Goal: Task Accomplishment & Management: Use online tool/utility

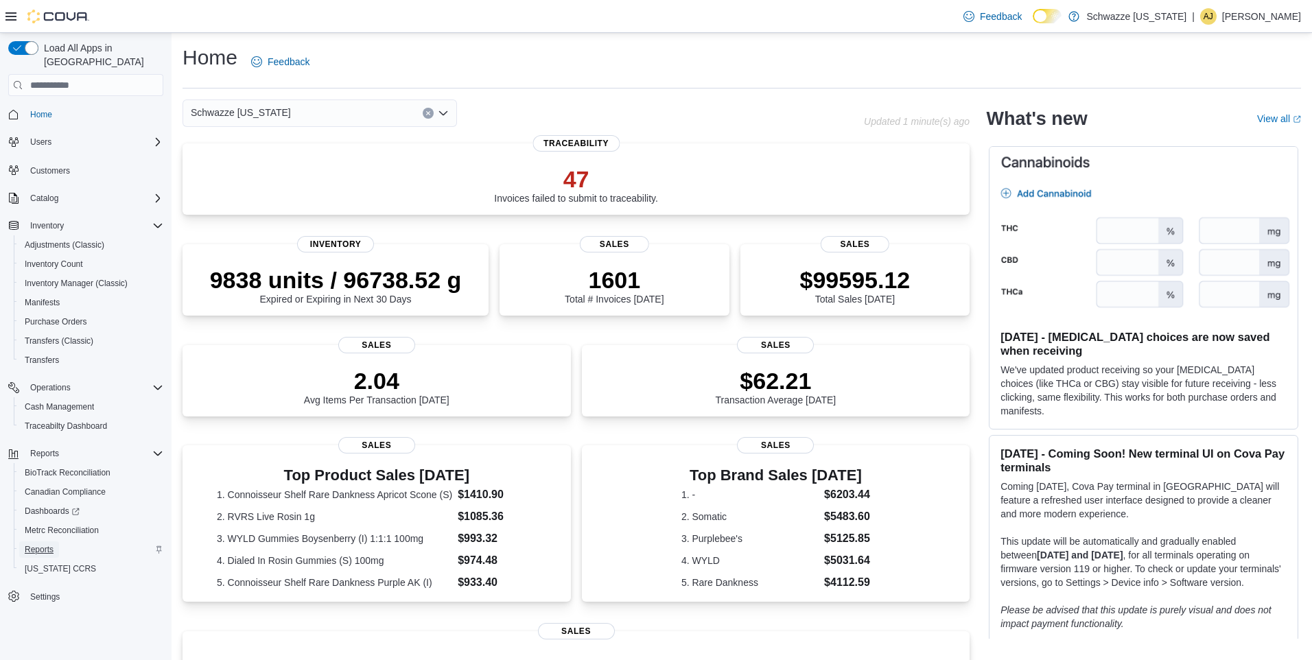
click at [45, 544] on span "Reports" at bounding box center [39, 550] width 29 height 16
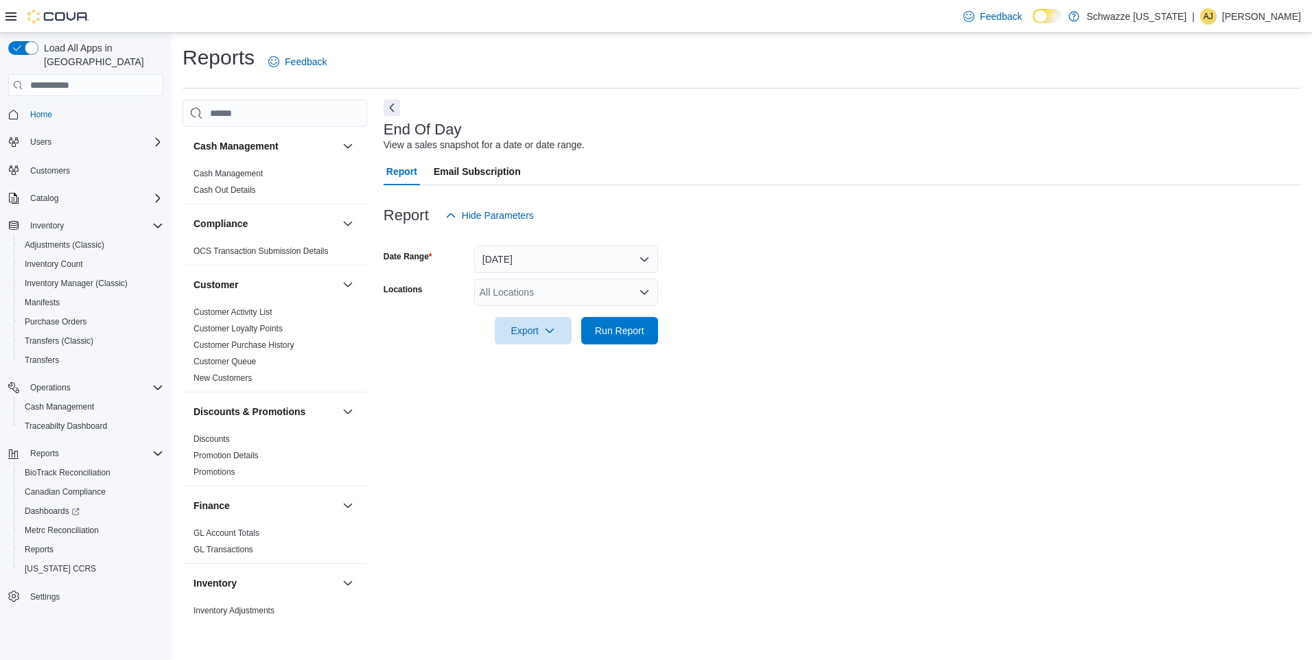
click at [587, 296] on div "All Locations" at bounding box center [566, 292] width 184 height 27
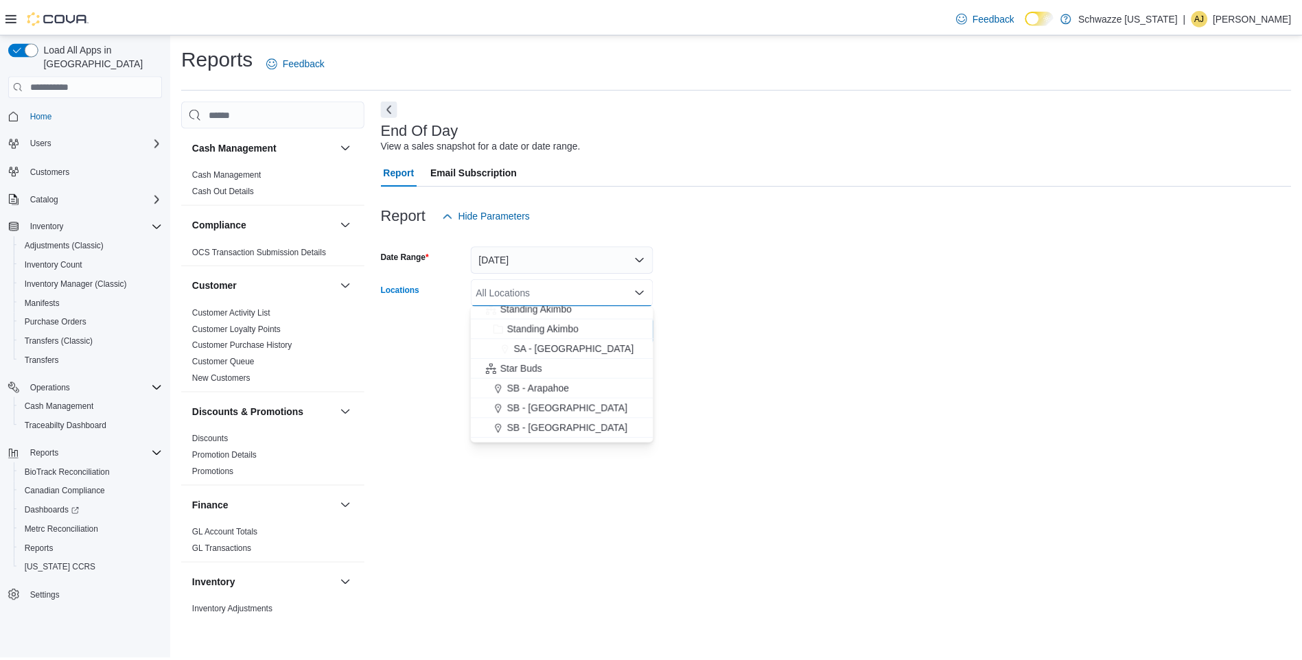
scroll to position [127, 0]
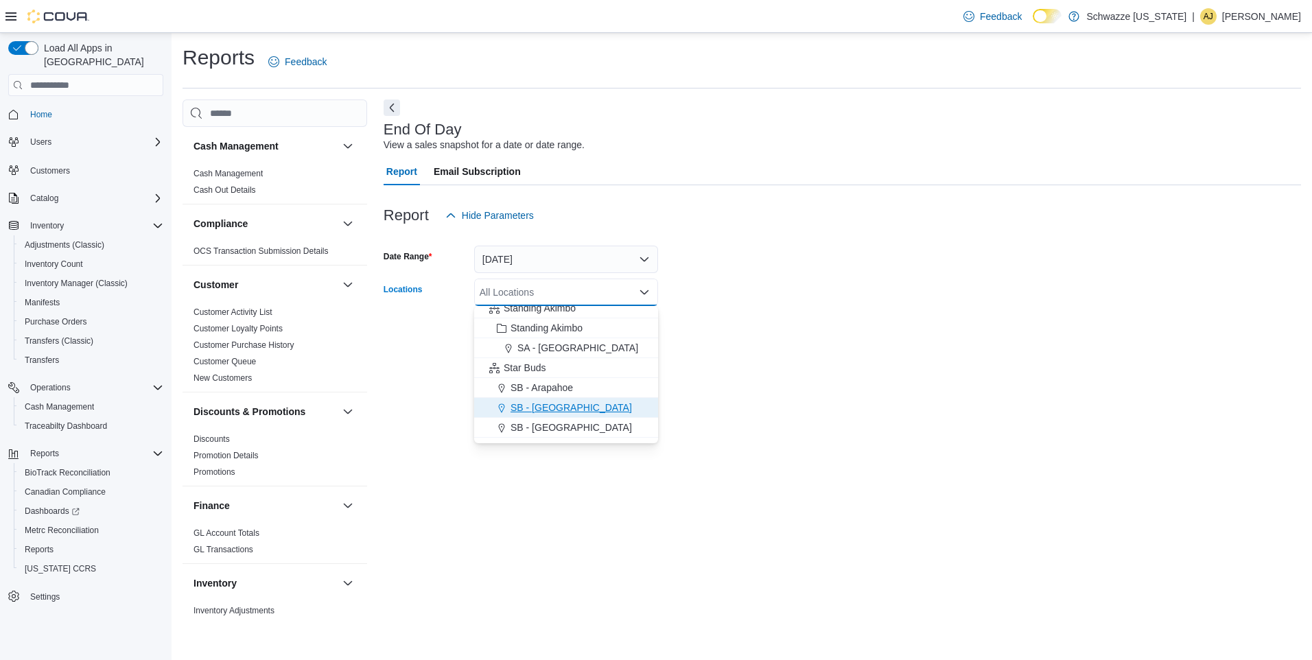
click at [560, 406] on span "SB - [GEOGRAPHIC_DATA]" at bounding box center [571, 408] width 121 height 14
click at [723, 409] on div "End Of Day View a sales snapshot for a date or date range. Report Email Subscri…" at bounding box center [843, 361] width 918 height 523
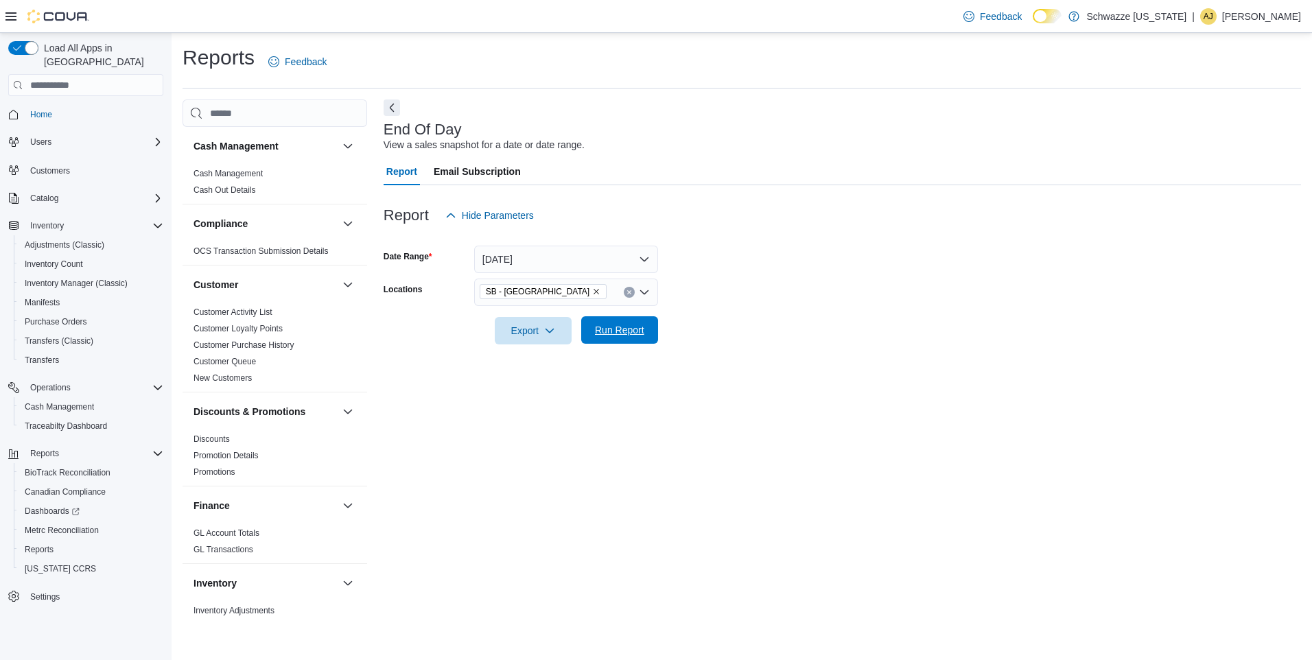
click at [627, 342] on span "Run Report" at bounding box center [620, 329] width 60 height 27
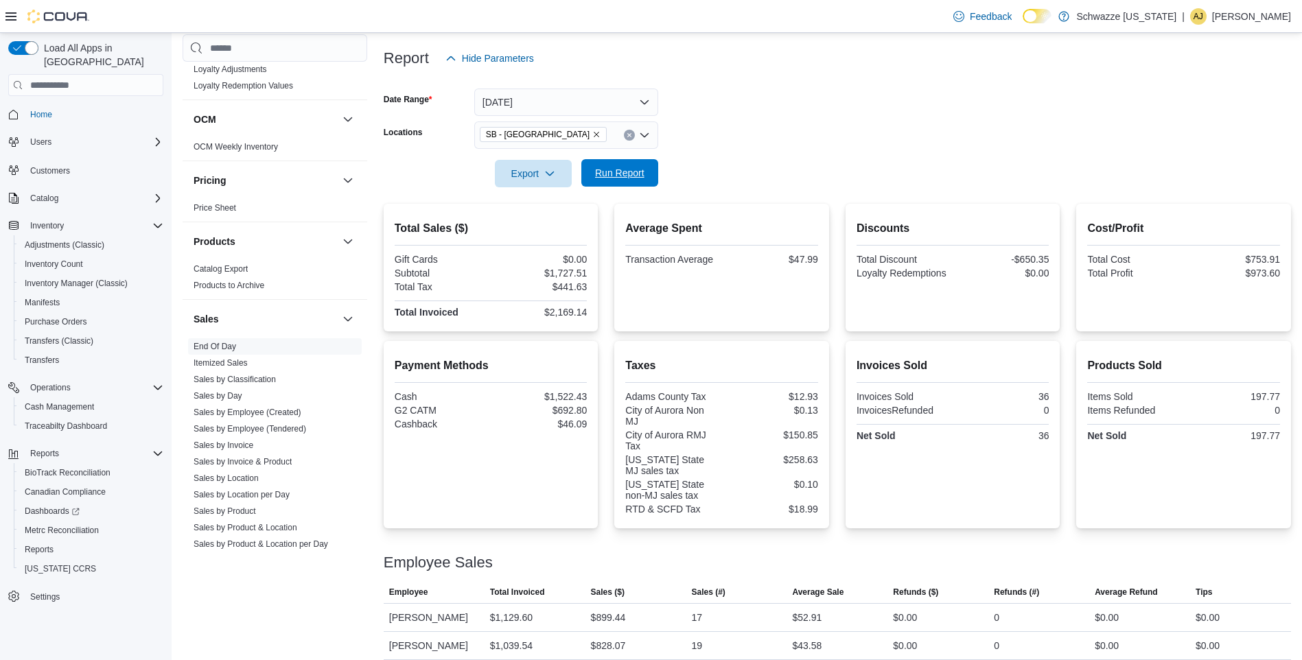
scroll to position [734, 0]
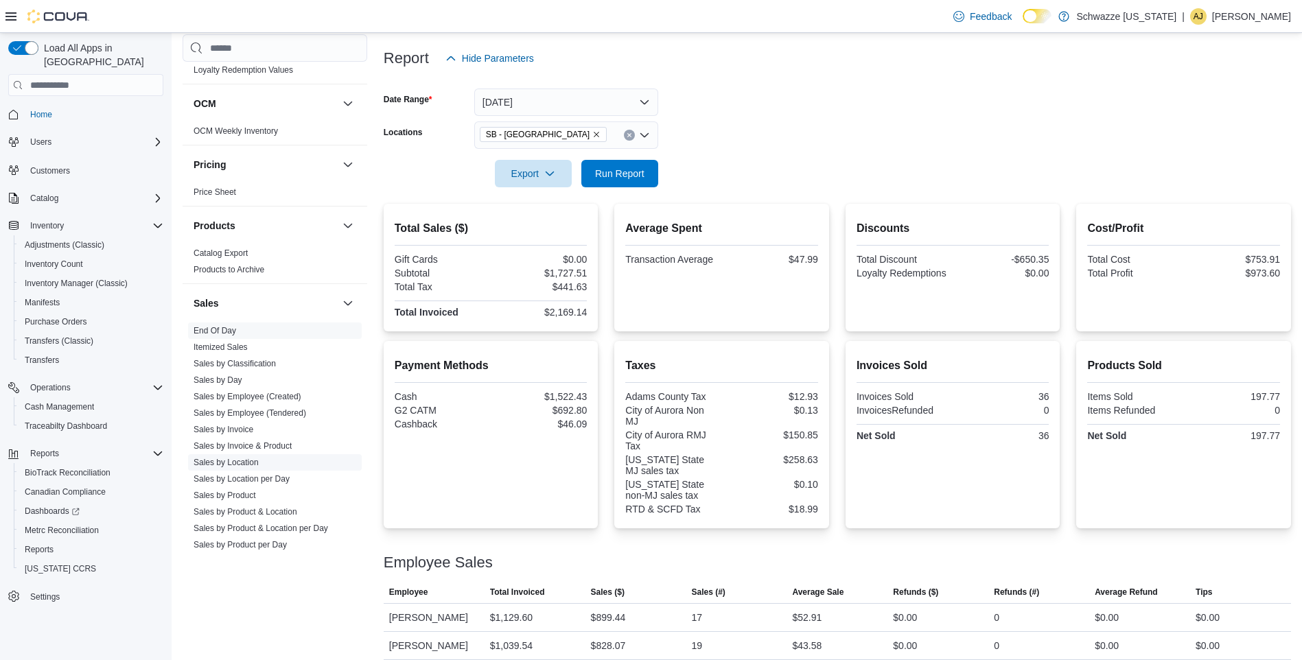
click at [229, 461] on link "Sales by Location" at bounding box center [226, 463] width 65 height 10
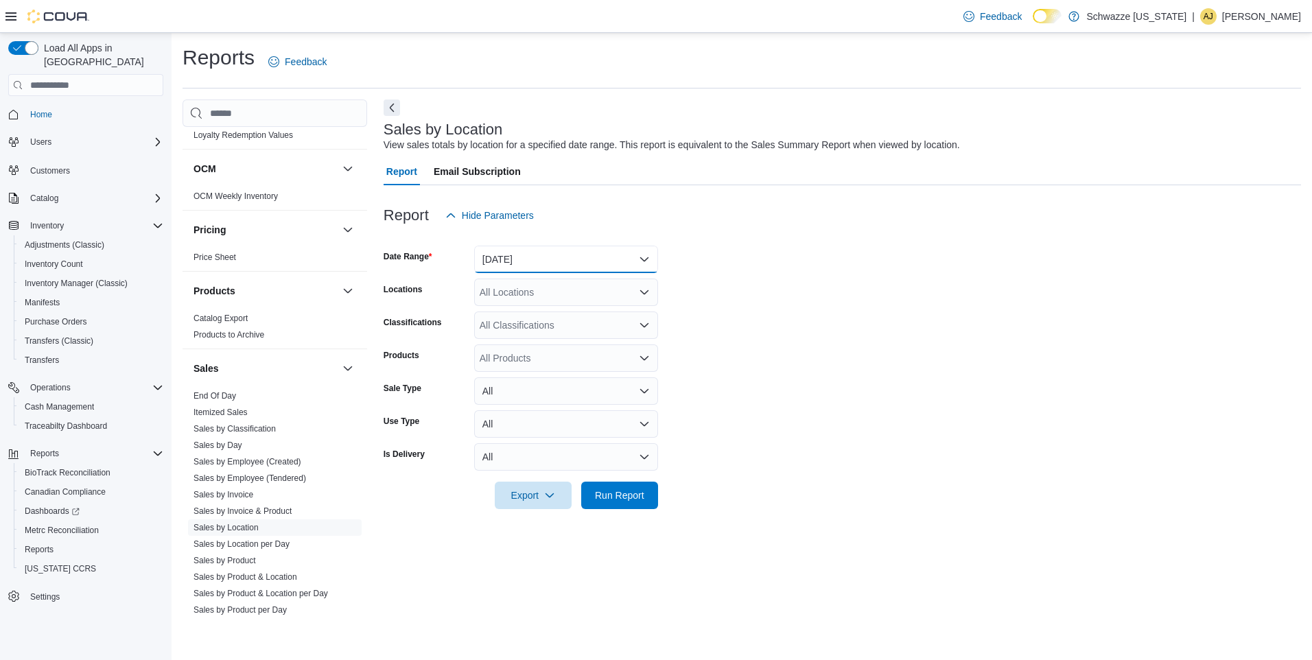
click at [575, 257] on button "[DATE]" at bounding box center [566, 259] width 184 height 27
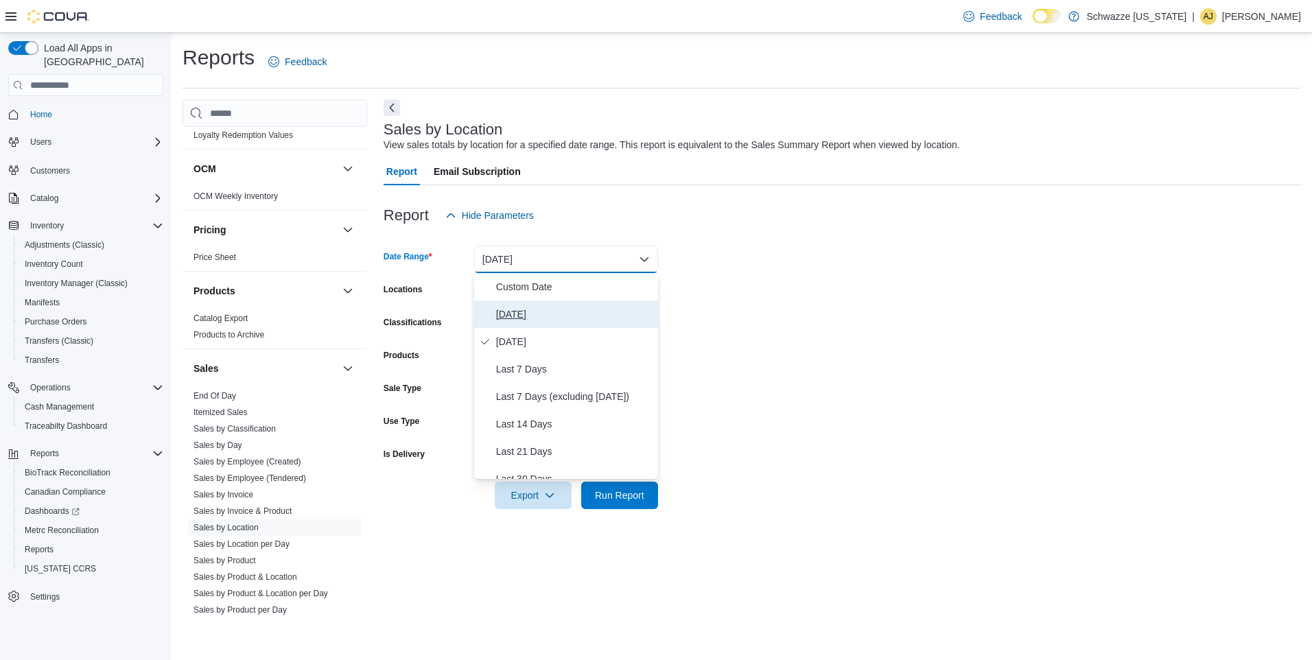
click at [545, 313] on span "[DATE]" at bounding box center [574, 314] width 157 height 16
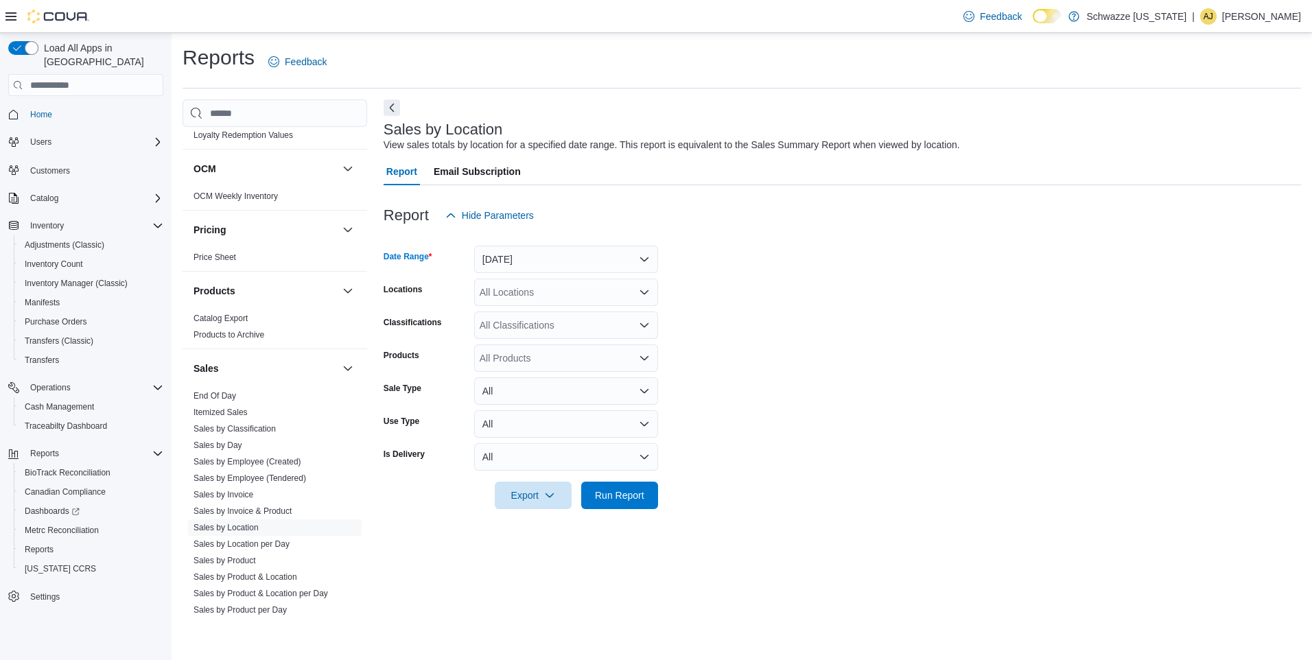
click at [768, 338] on form "Date Range [DATE] Locations All Locations Classifications All Classifications P…" at bounding box center [843, 369] width 918 height 280
click at [579, 294] on div "All Locations" at bounding box center [566, 292] width 184 height 27
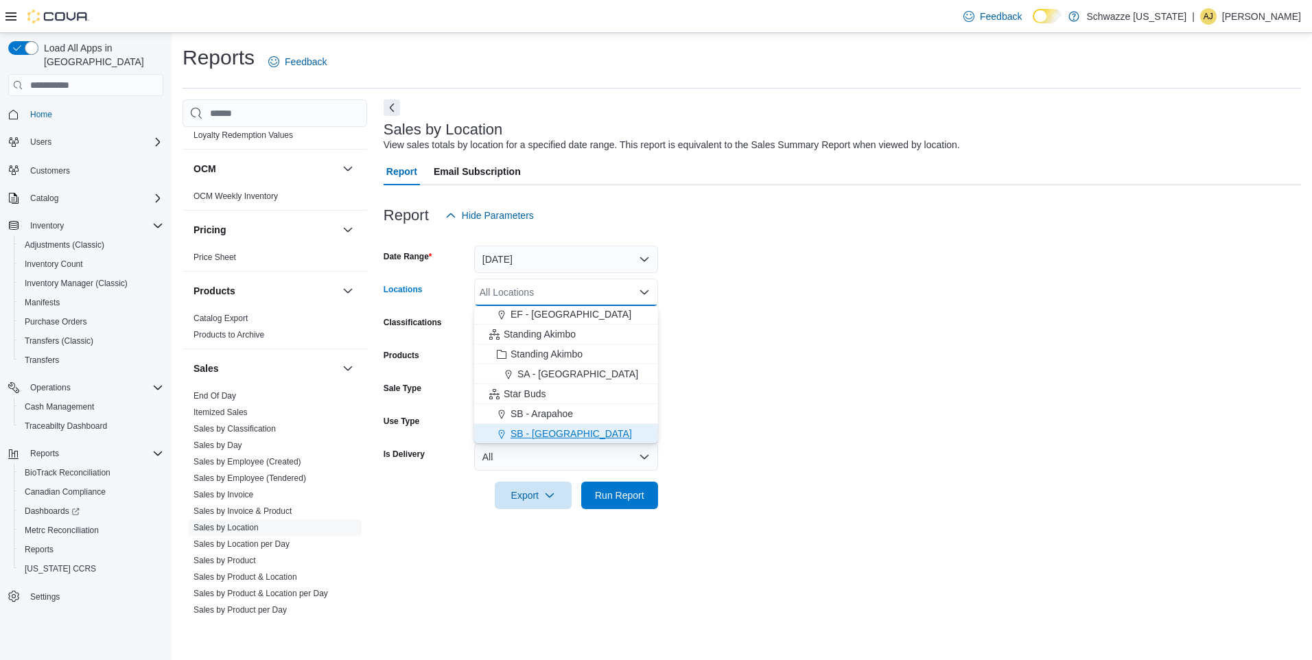
click at [549, 435] on span "SB - [GEOGRAPHIC_DATA]" at bounding box center [571, 434] width 121 height 14
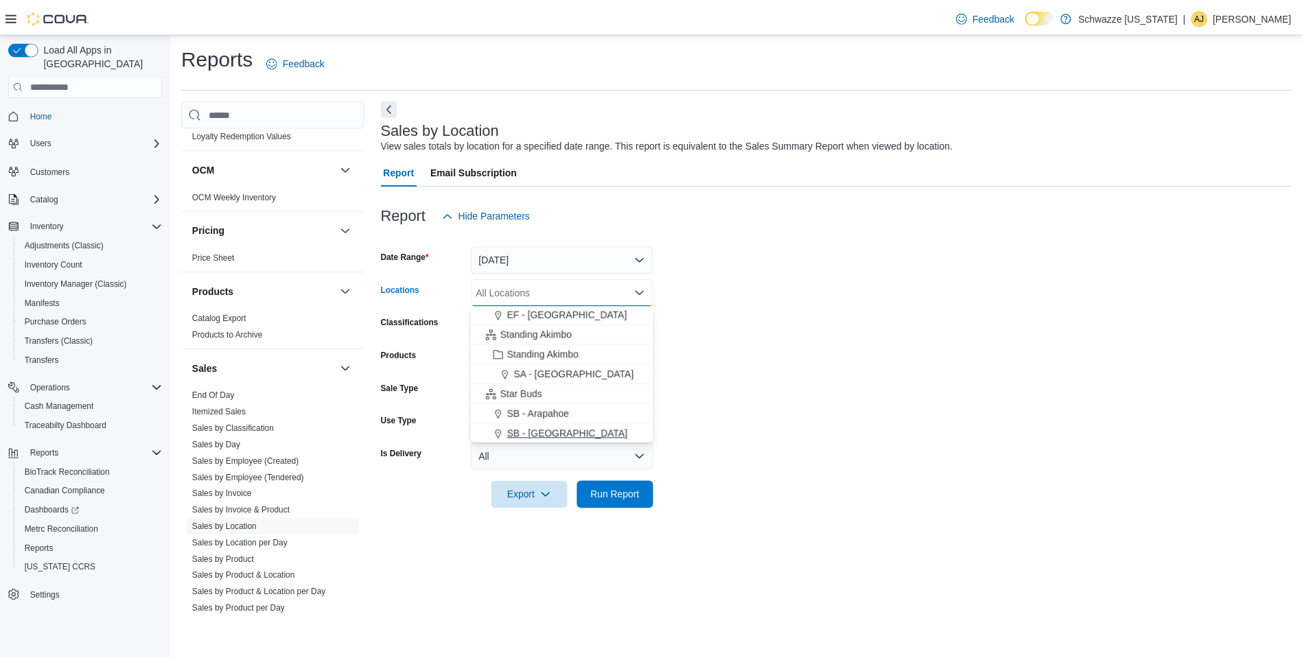
scroll to position [102, 0]
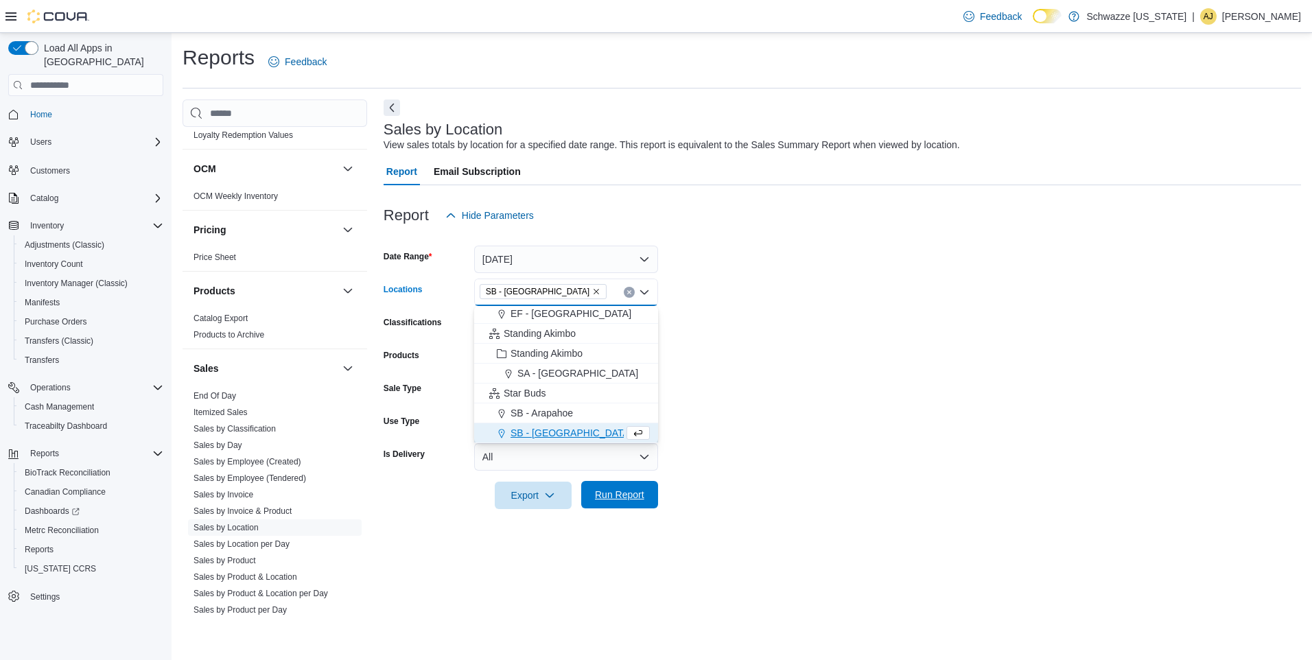
click at [641, 488] on span "Run Report" at bounding box center [620, 494] width 60 height 27
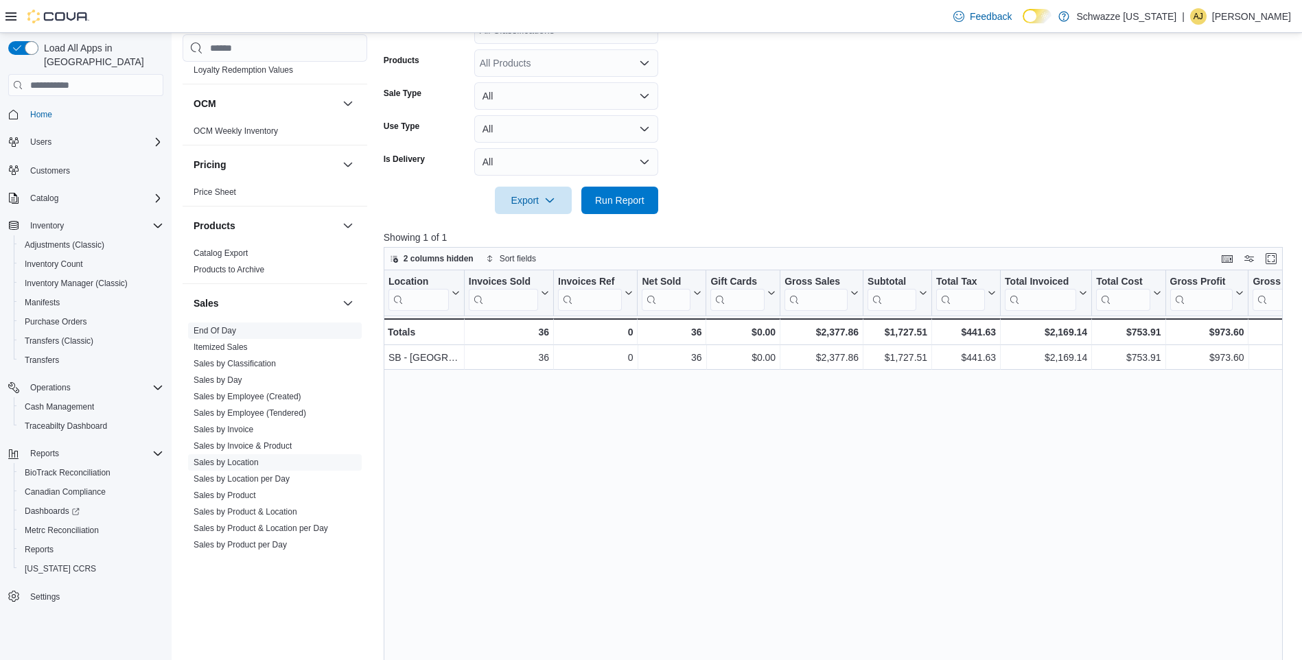
click at [224, 329] on link "End Of Day" at bounding box center [215, 331] width 43 height 10
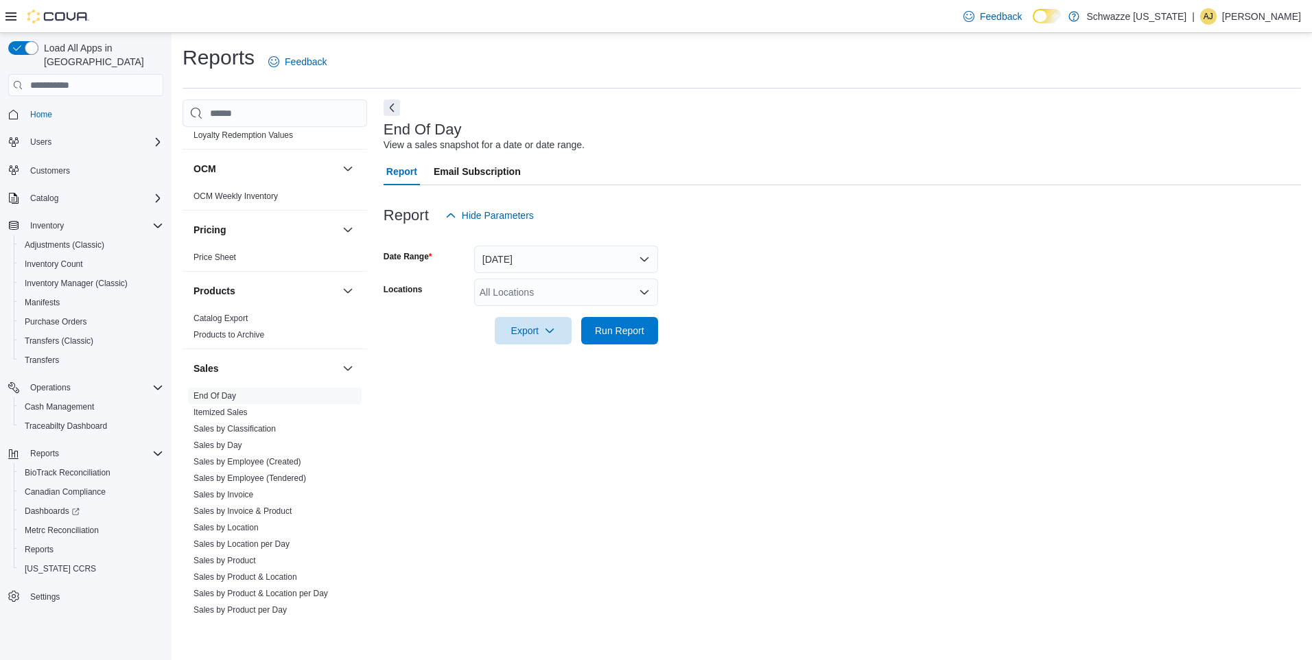
click at [603, 286] on div "All Locations" at bounding box center [566, 292] width 184 height 27
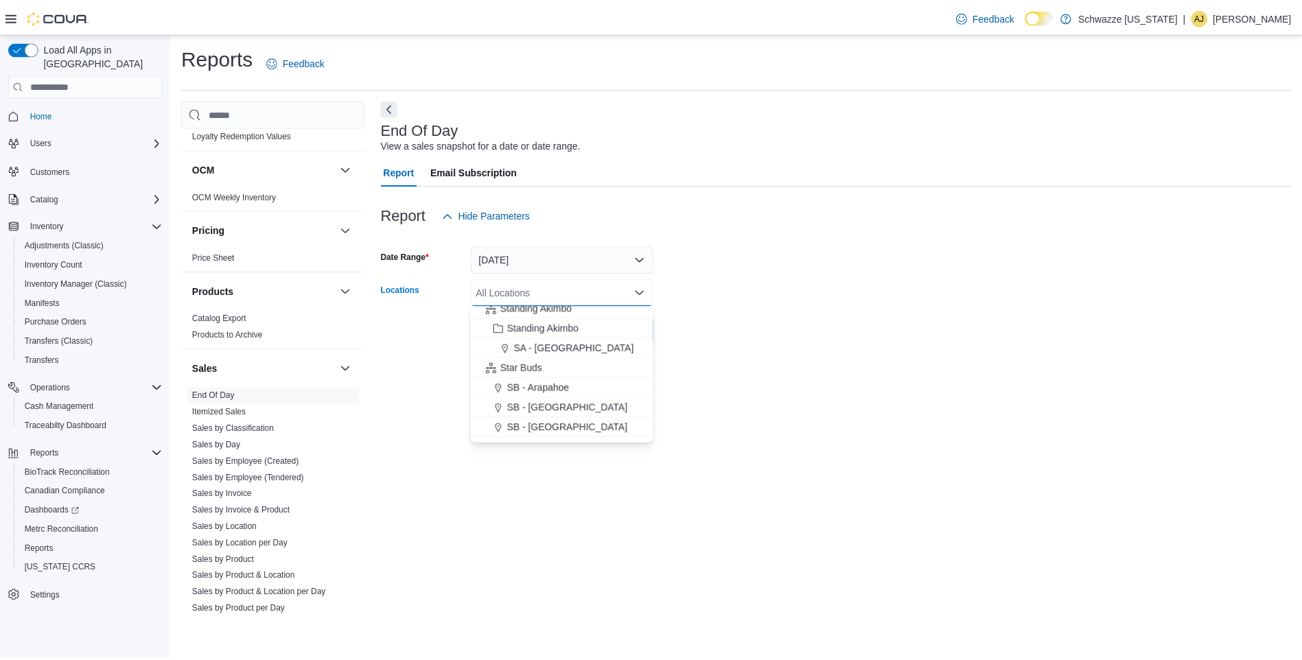
scroll to position [139, 0]
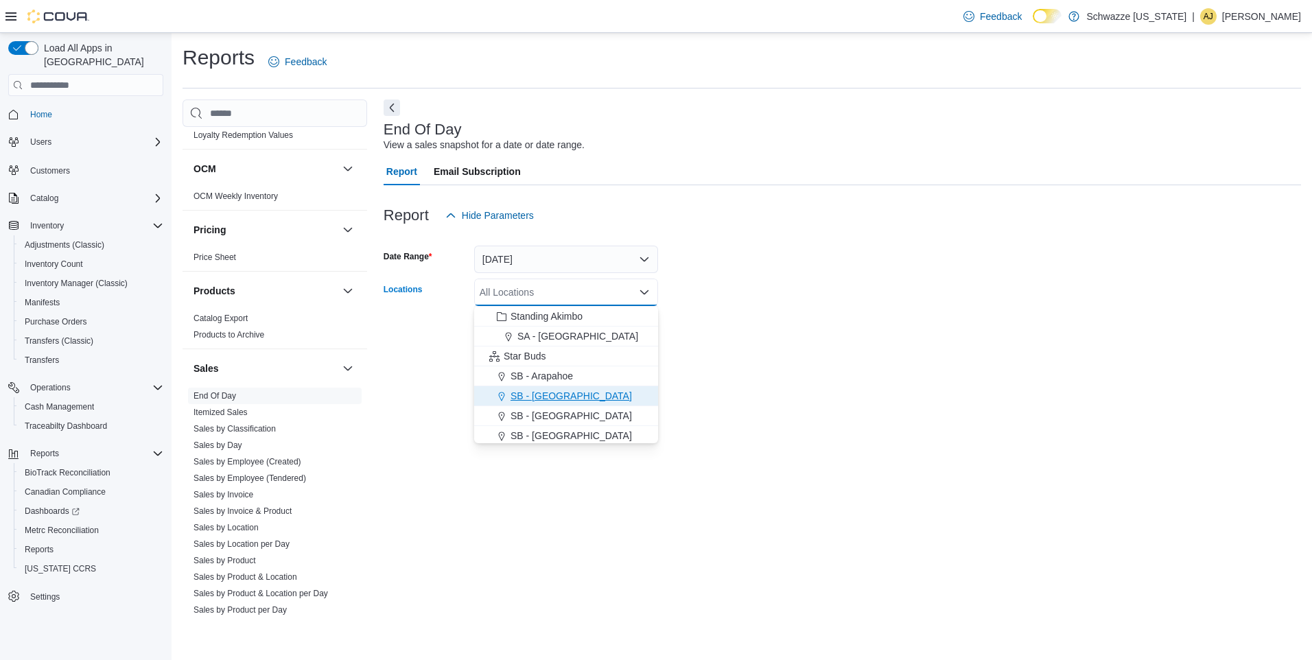
click at [572, 402] on div "SB - [GEOGRAPHIC_DATA]" at bounding box center [566, 396] width 167 height 14
click at [741, 369] on div "End Of Day View a sales snapshot for a date or date range. Report Email Subscri…" at bounding box center [843, 361] width 918 height 523
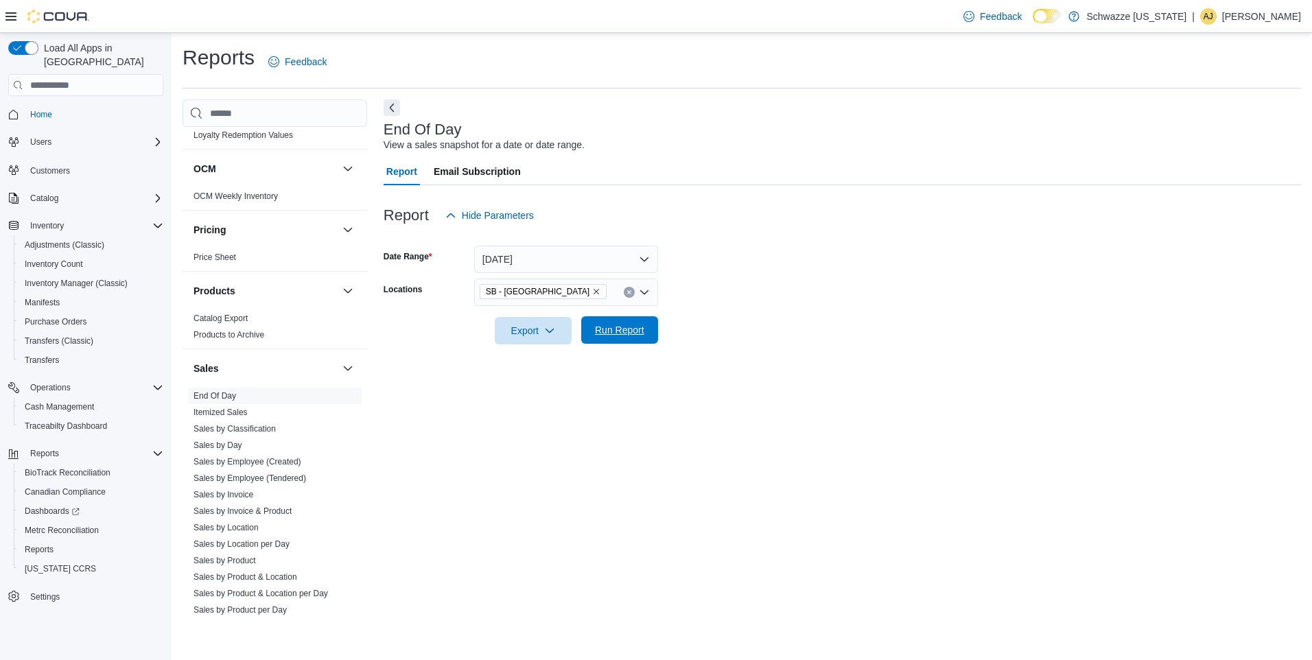
click at [630, 332] on span "Run Report" at bounding box center [619, 330] width 49 height 14
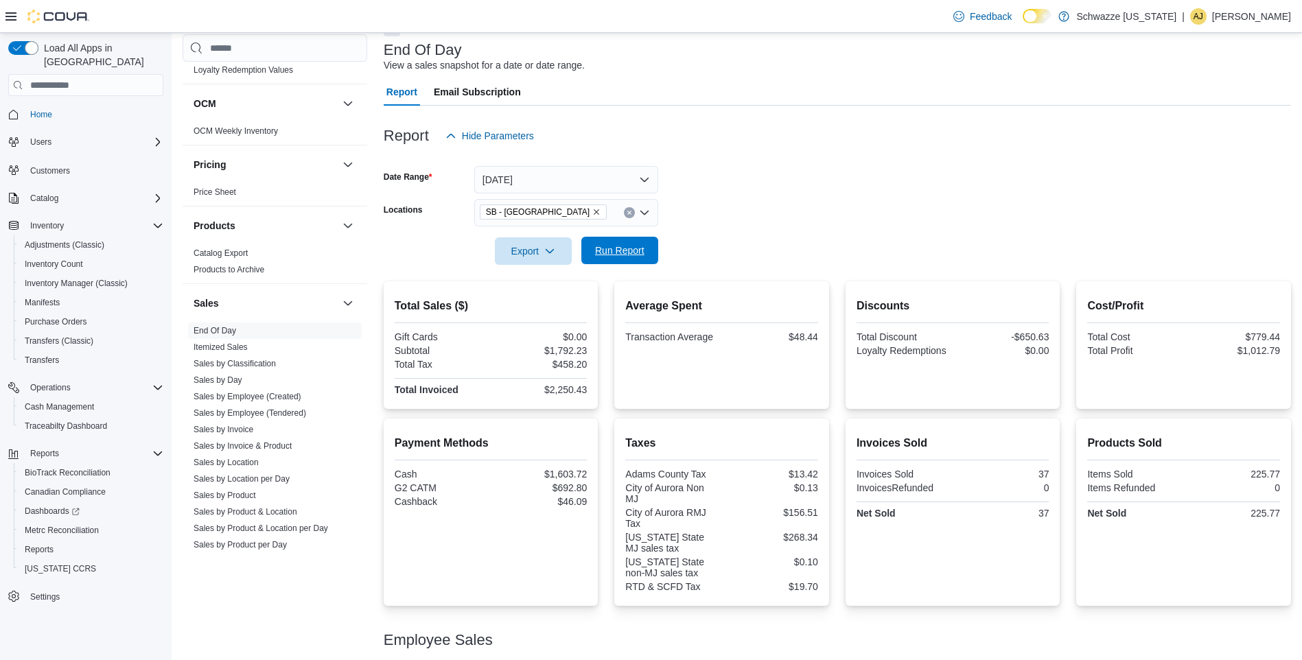
scroll to position [157, 0]
